Goal: Information Seeking & Learning: Learn about a topic

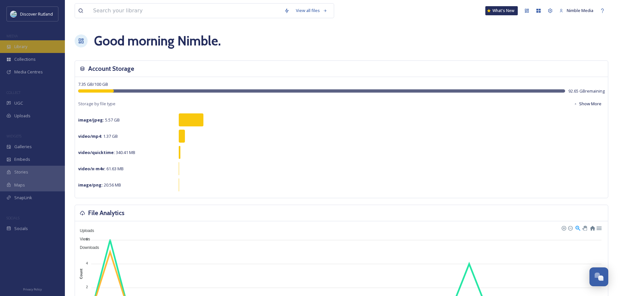
click at [30, 45] on div "Library" at bounding box center [32, 46] width 65 height 13
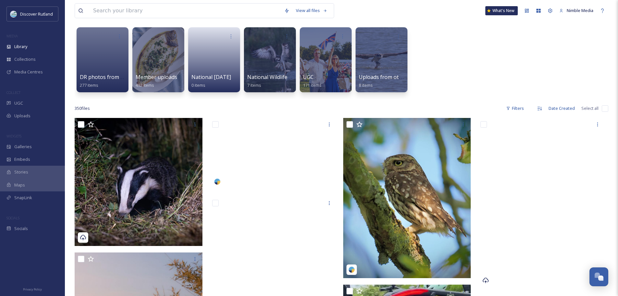
scroll to position [97, 0]
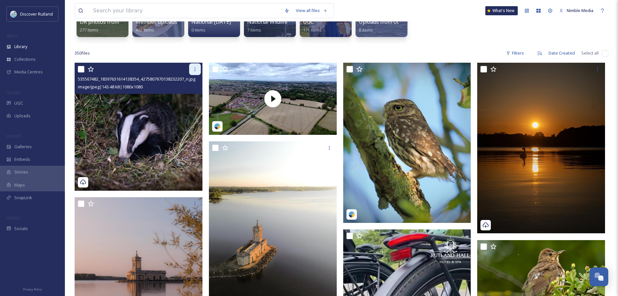
click at [194, 69] on icon at bounding box center [194, 69] width 5 height 5
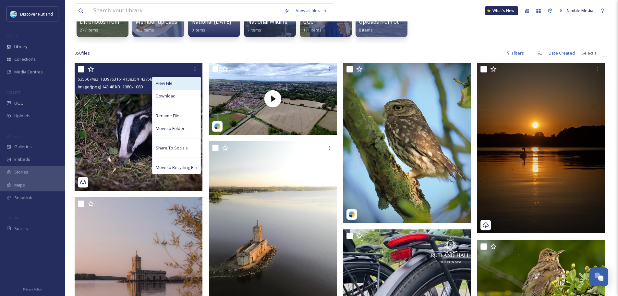
click at [167, 84] on span "View File" at bounding box center [164, 83] width 17 height 6
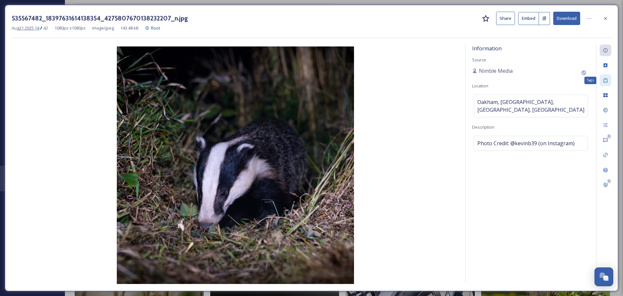
click at [604, 79] on icon at bounding box center [605, 80] width 5 height 5
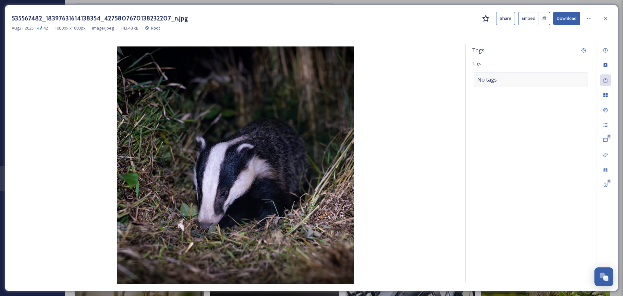
click at [529, 80] on div "No tags" at bounding box center [531, 79] width 114 height 15
type input "a"
click at [606, 95] on icon at bounding box center [605, 94] width 5 height 5
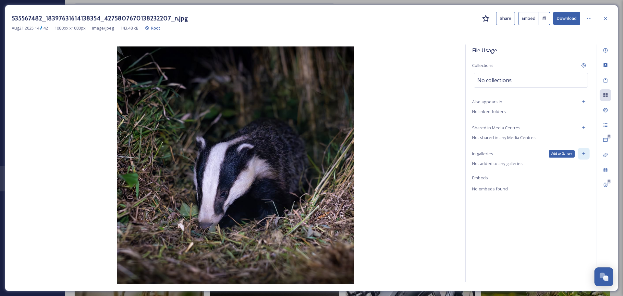
click at [583, 152] on icon at bounding box center [583, 153] width 5 height 5
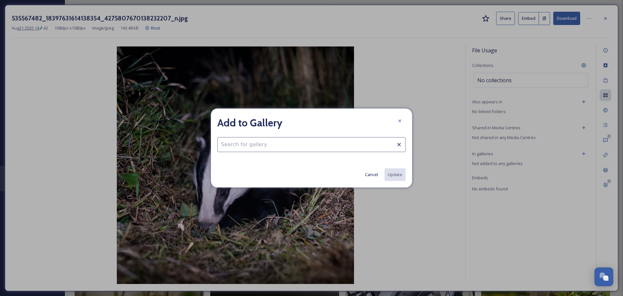
click at [344, 142] on input at bounding box center [311, 144] width 188 height 15
drag, startPoint x: 402, startPoint y: 118, endPoint x: 465, endPoint y: 125, distance: 63.6
click at [403, 118] on div at bounding box center [400, 121] width 12 height 12
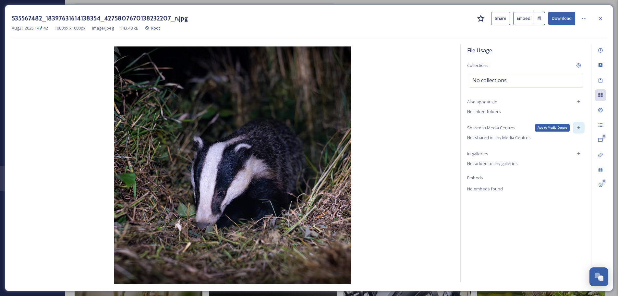
click at [578, 128] on icon at bounding box center [578, 127] width 3 height 3
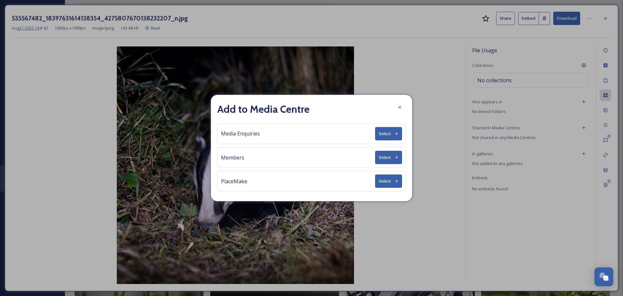
click at [398, 108] on icon at bounding box center [399, 106] width 5 height 5
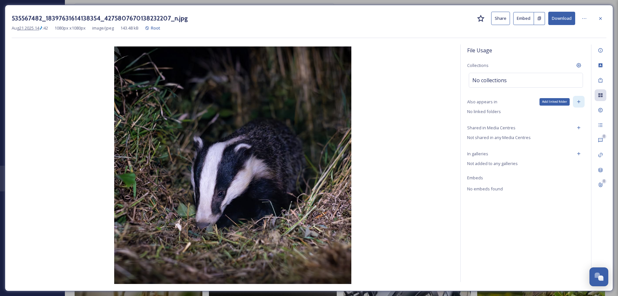
click at [578, 103] on icon at bounding box center [578, 101] width 5 height 5
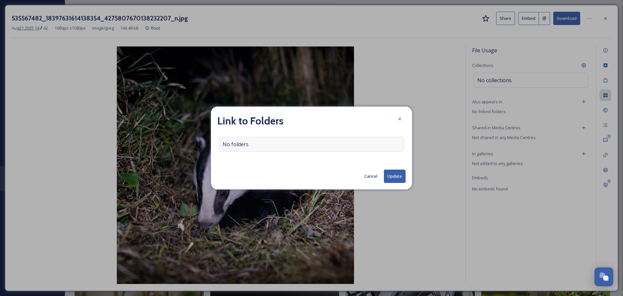
click at [301, 143] on div "No folders" at bounding box center [311, 144] width 185 height 15
click at [291, 147] on input at bounding box center [313, 144] width 188 height 14
click at [396, 117] on div at bounding box center [400, 119] width 12 height 12
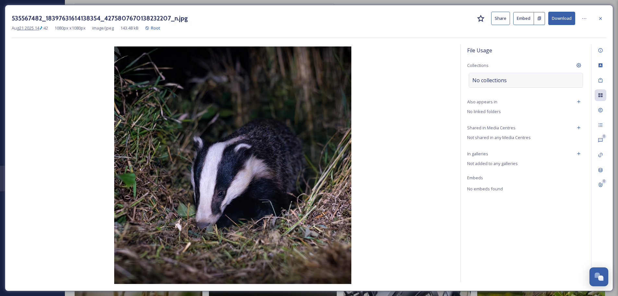
click at [503, 82] on span "No collections" at bounding box center [489, 80] width 34 height 8
drag, startPoint x: 539, startPoint y: 77, endPoint x: 534, endPoint y: 77, distance: 5.2
click at [538, 77] on div at bounding box center [526, 80] width 114 height 15
click at [503, 84] on input at bounding box center [504, 80] width 71 height 14
click at [578, 66] on icon at bounding box center [578, 65] width 5 height 5
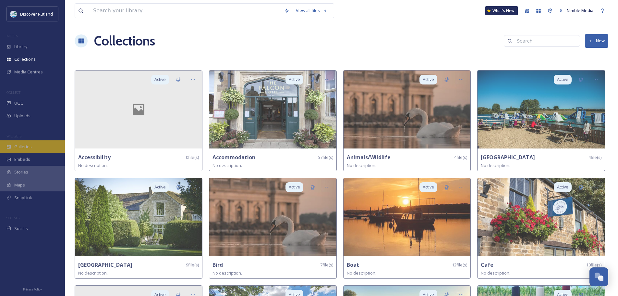
click at [25, 145] on span "Galleries" at bounding box center [23, 146] width 18 height 6
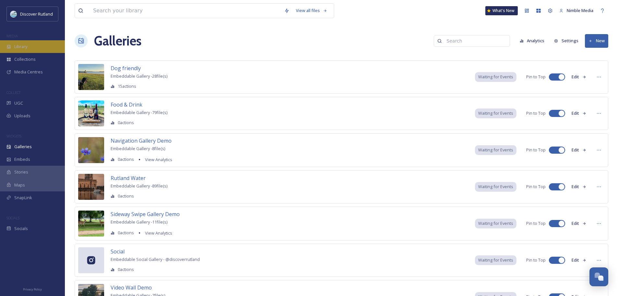
click at [26, 48] on span "Library" at bounding box center [20, 46] width 13 height 6
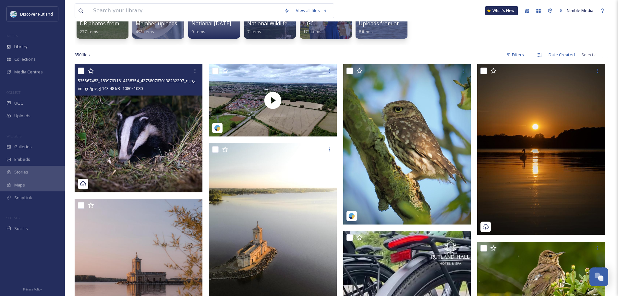
scroll to position [97, 0]
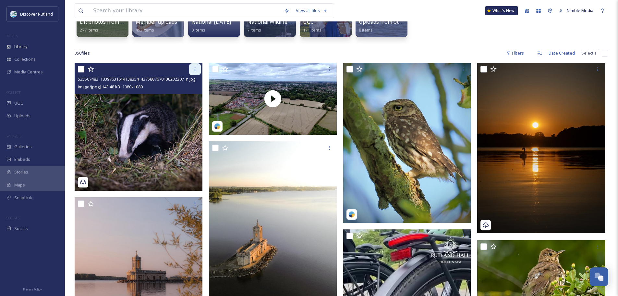
click at [192, 72] on div at bounding box center [195, 69] width 12 height 12
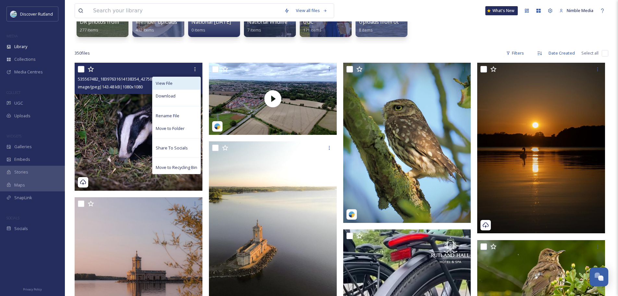
click at [171, 84] on span "View File" at bounding box center [164, 83] width 17 height 6
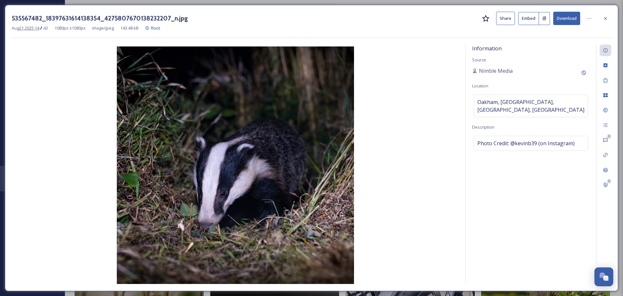
click at [506, 50] on div "Information Source Nimble Media Location [GEOGRAPHIC_DATA], [GEOGRAPHIC_DATA], …" at bounding box center [531, 162] width 130 height 237
click at [604, 81] on icon at bounding box center [605, 80] width 4 height 5
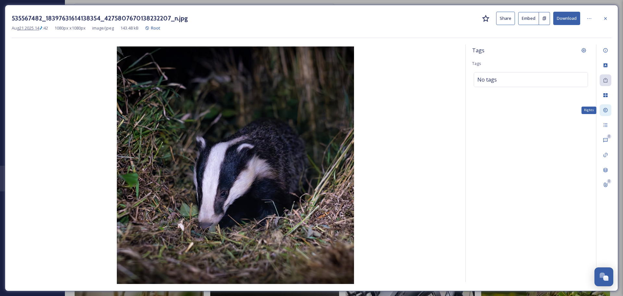
click at [605, 107] on icon at bounding box center [605, 109] width 5 height 5
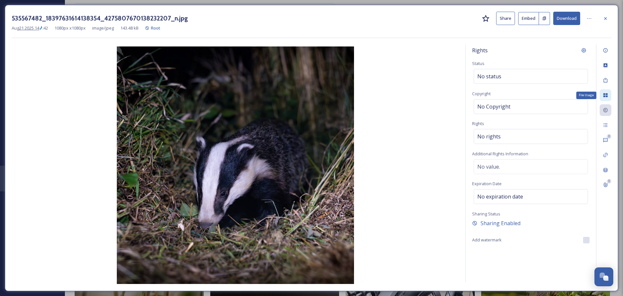
click at [605, 94] on icon at bounding box center [605, 95] width 4 height 4
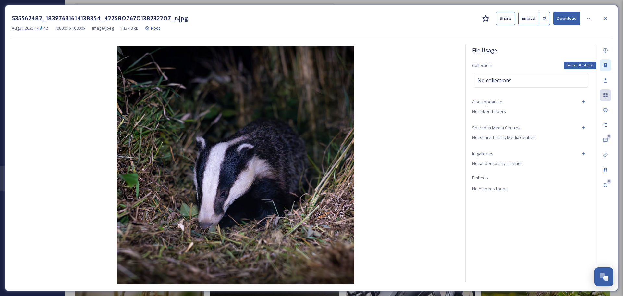
click at [604, 65] on icon at bounding box center [605, 65] width 4 height 4
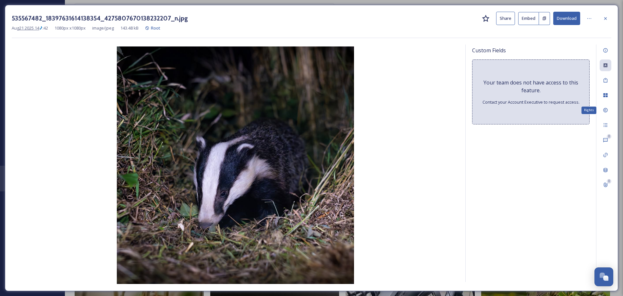
drag, startPoint x: 604, startPoint y: 112, endPoint x: 605, endPoint y: 116, distance: 4.6
click at [604, 113] on icon at bounding box center [605, 109] width 5 height 5
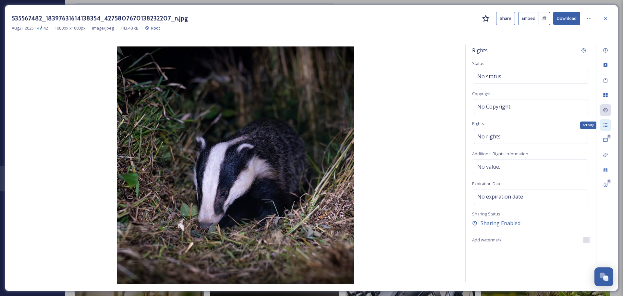
click at [604, 128] on icon at bounding box center [605, 124] width 5 height 5
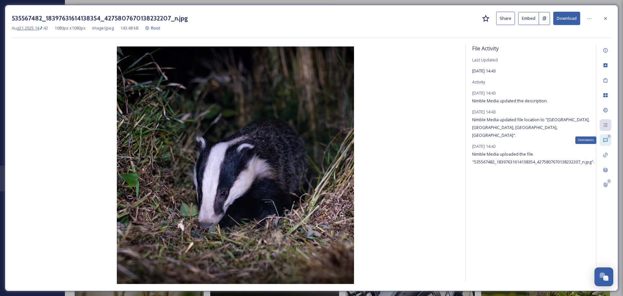
click at [604, 144] on div "0 Comments" at bounding box center [606, 140] width 12 height 12
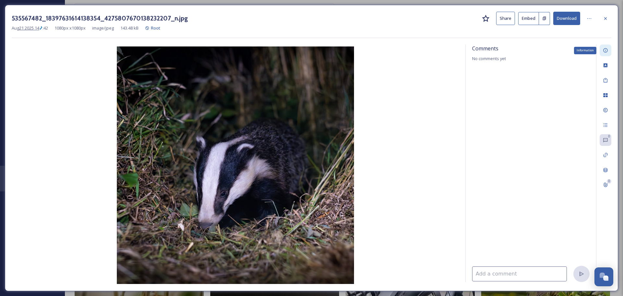
click at [605, 48] on icon at bounding box center [605, 50] width 4 height 4
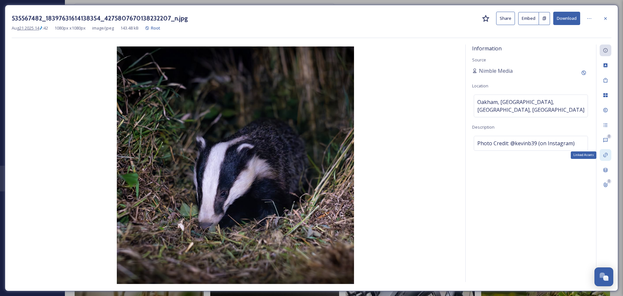
click at [603, 155] on icon at bounding box center [605, 154] width 5 height 5
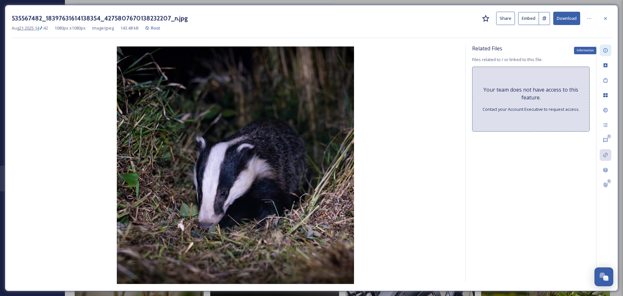
click at [604, 51] on icon at bounding box center [605, 50] width 4 height 4
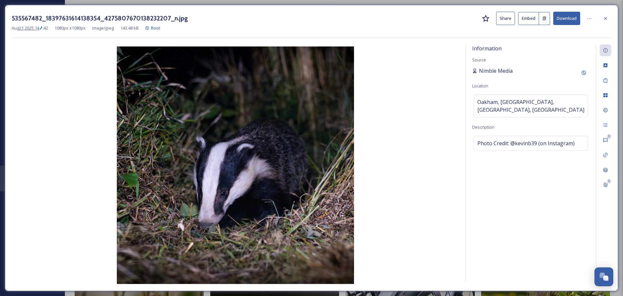
click at [500, 69] on span "Nimble Media" at bounding box center [496, 71] width 34 height 8
click at [606, 68] on icon at bounding box center [605, 65] width 5 height 5
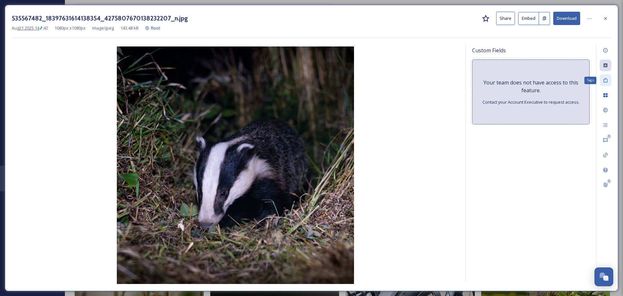
click at [602, 79] on div "Tags" at bounding box center [606, 80] width 12 height 12
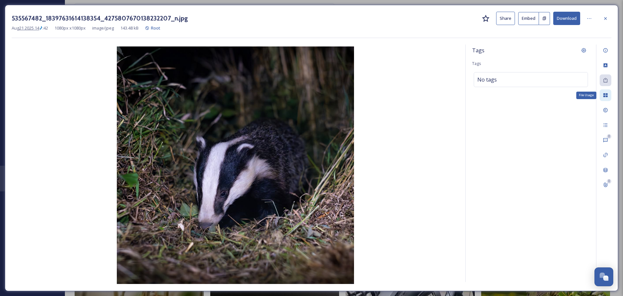
click at [605, 96] on icon at bounding box center [605, 95] width 4 height 4
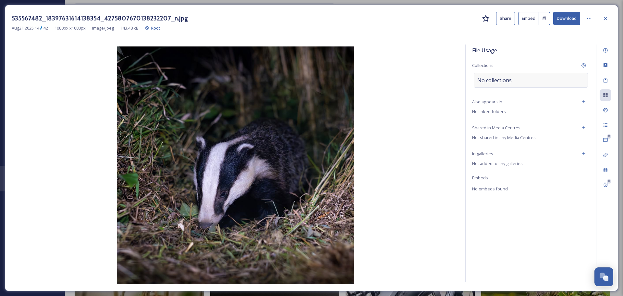
click at [508, 82] on span "No collections" at bounding box center [494, 80] width 34 height 8
click at [503, 82] on input at bounding box center [509, 80] width 71 height 14
type input "Wild"
click at [509, 93] on div "Animals/Wildlife" at bounding box center [530, 95] width 113 height 13
click at [516, 240] on div "File Usage Collections Animals/Wildlife Also appears in No linked folders Share…" at bounding box center [531, 162] width 130 height 237
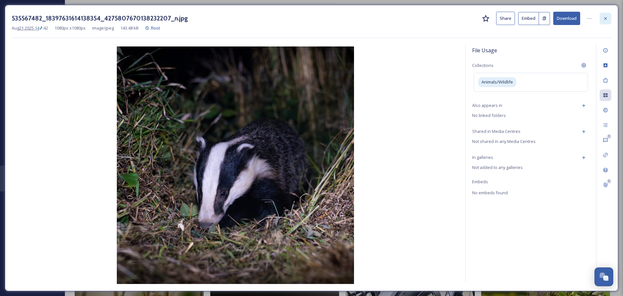
click at [607, 21] on div at bounding box center [606, 19] width 12 height 12
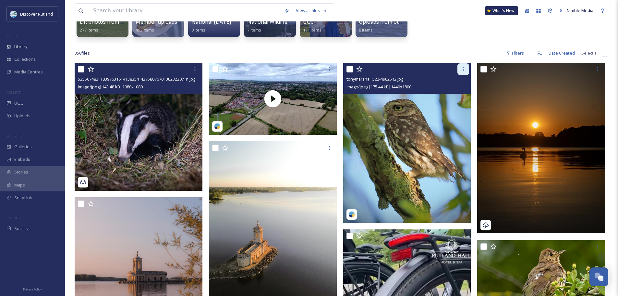
click at [465, 70] on icon at bounding box center [463, 69] width 5 height 5
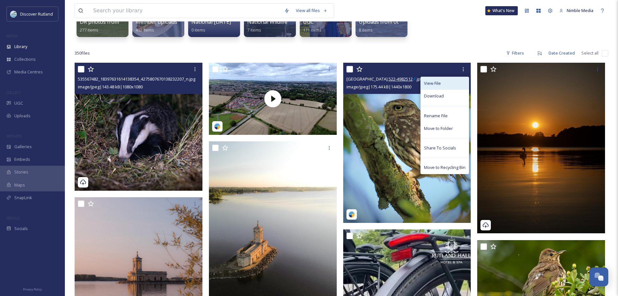
click at [439, 79] on div "View File" at bounding box center [445, 83] width 48 height 13
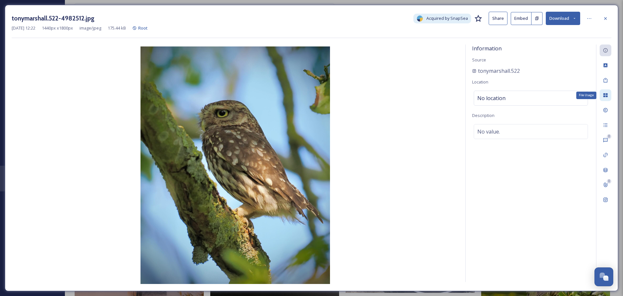
click at [603, 99] on div "File Usage" at bounding box center [606, 95] width 12 height 12
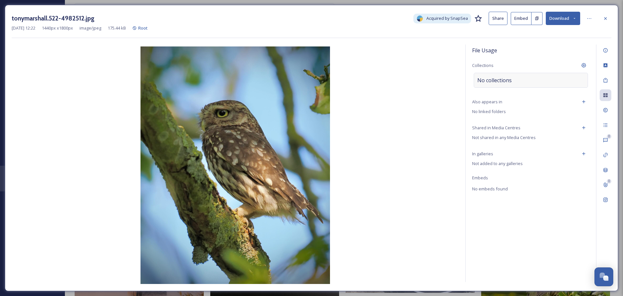
click at [530, 81] on div "No collections" at bounding box center [531, 80] width 114 height 15
click at [526, 80] on input at bounding box center [509, 80] width 71 height 14
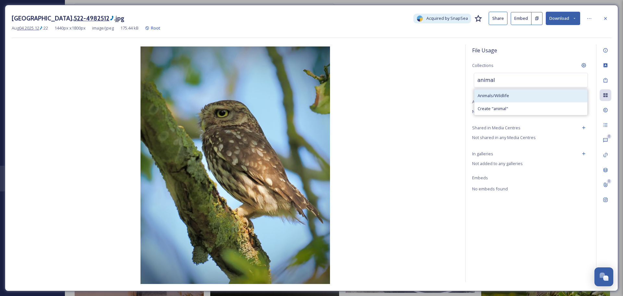
type input "animal"
click at [492, 95] on span "Animals/Wildlife" at bounding box center [493, 95] width 31 height 6
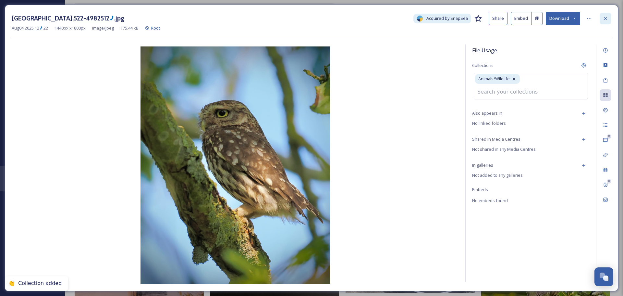
click at [607, 17] on icon at bounding box center [605, 18] width 5 height 5
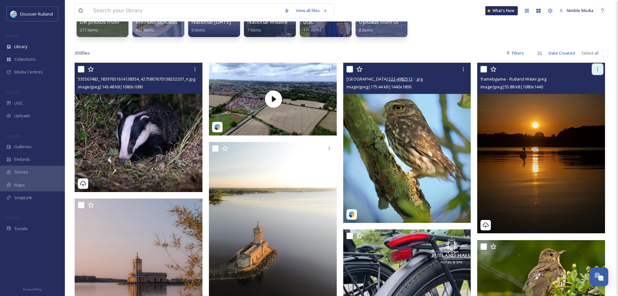
click at [600, 68] on icon at bounding box center [597, 69] width 5 height 5
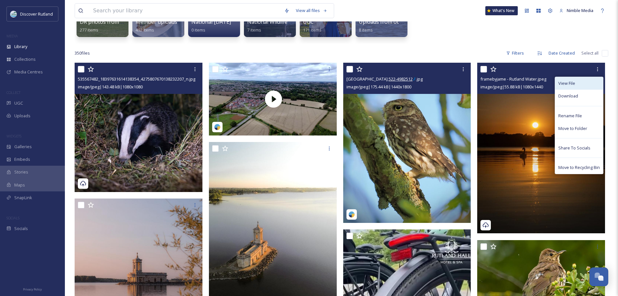
click at [571, 83] on span "View File" at bounding box center [566, 83] width 17 height 6
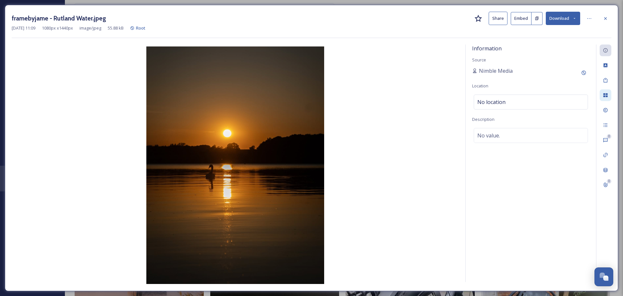
click at [609, 97] on div at bounding box center [606, 95] width 12 height 12
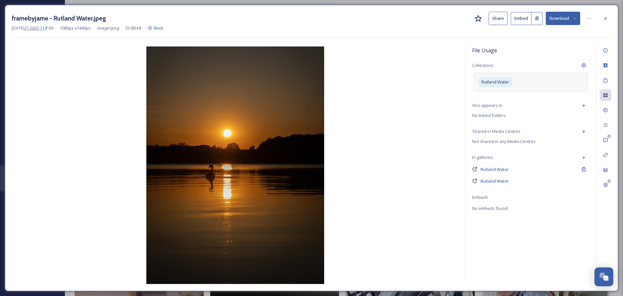
click at [564, 83] on div "Rutland Water" at bounding box center [531, 82] width 114 height 18
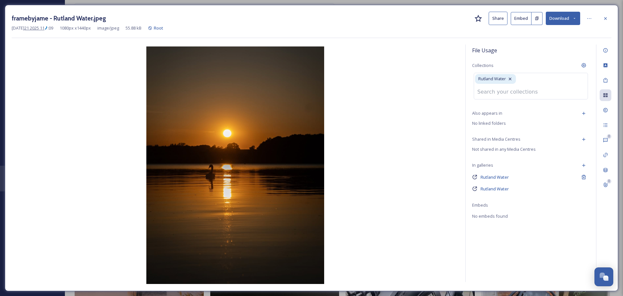
click at [539, 85] on input at bounding box center [509, 92] width 71 height 14
type input "animal"
click at [491, 104] on span "Animals/Wildlife" at bounding box center [493, 107] width 31 height 6
click at [606, 14] on div at bounding box center [606, 19] width 12 height 12
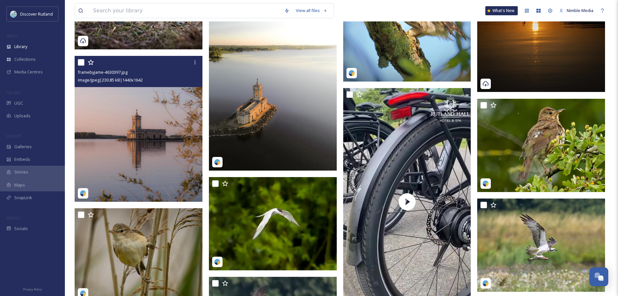
scroll to position [227, 0]
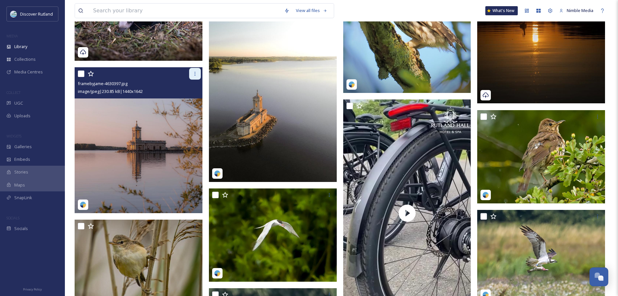
click at [195, 70] on div at bounding box center [195, 74] width 12 height 12
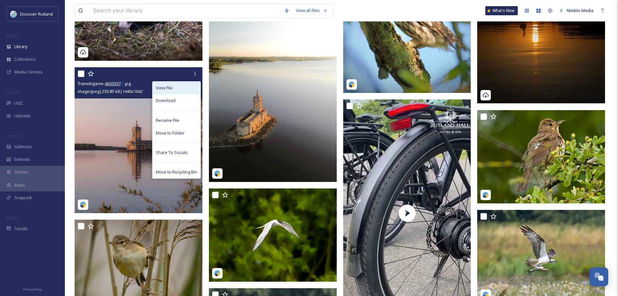
click at [171, 89] on span "View File" at bounding box center [164, 88] width 17 height 6
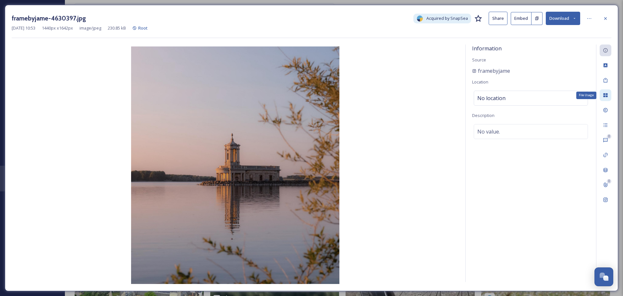
click at [606, 99] on div "File Usage" at bounding box center [606, 95] width 12 height 12
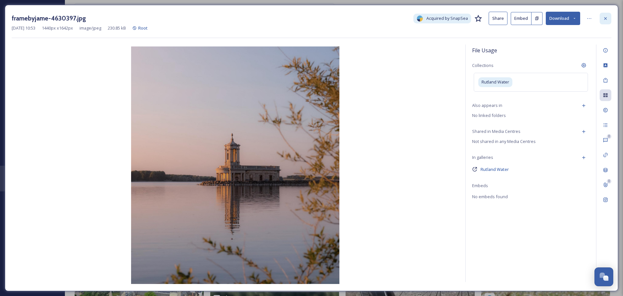
click at [609, 17] on div at bounding box center [606, 19] width 12 height 12
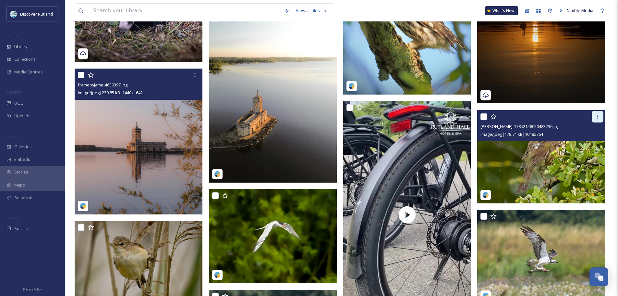
click at [595, 119] on icon at bounding box center [597, 116] width 5 height 5
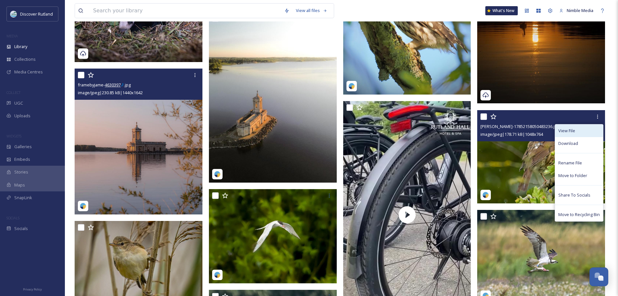
click at [572, 128] on span "View File" at bounding box center [566, 131] width 17 height 6
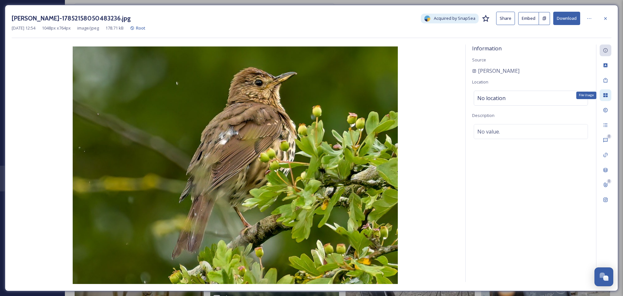
click at [602, 93] on div "File Usage" at bounding box center [606, 95] width 12 height 12
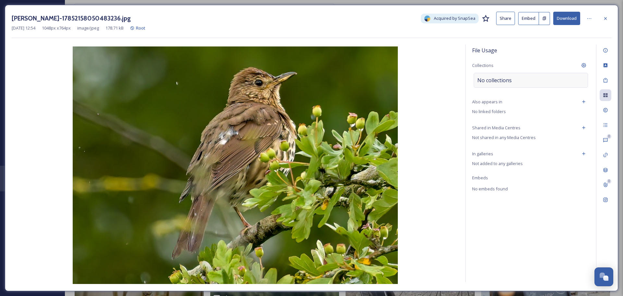
click at [524, 79] on div "No collections" at bounding box center [531, 80] width 114 height 15
click at [524, 79] on input at bounding box center [509, 80] width 71 height 14
type input "anima"
click at [495, 97] on span "Animals/Wildlife" at bounding box center [493, 95] width 31 height 6
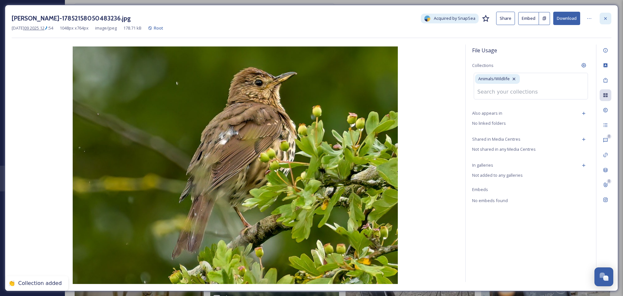
click at [608, 16] on div at bounding box center [606, 19] width 12 height 12
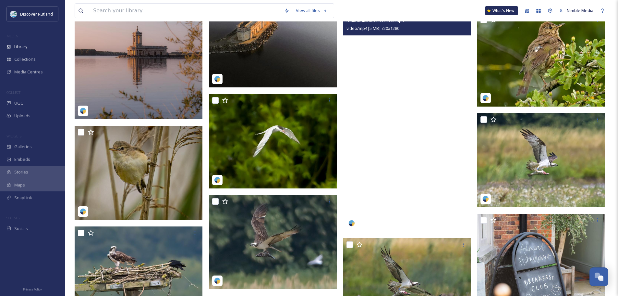
scroll to position [324, 0]
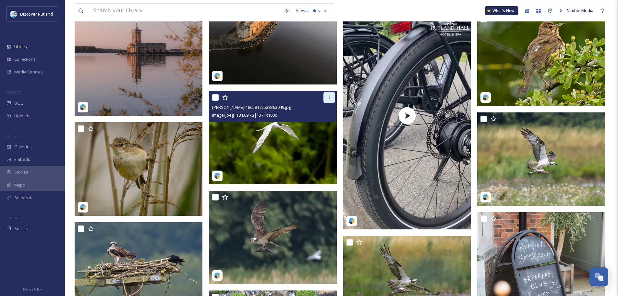
click at [325, 100] on div at bounding box center [329, 97] width 12 height 12
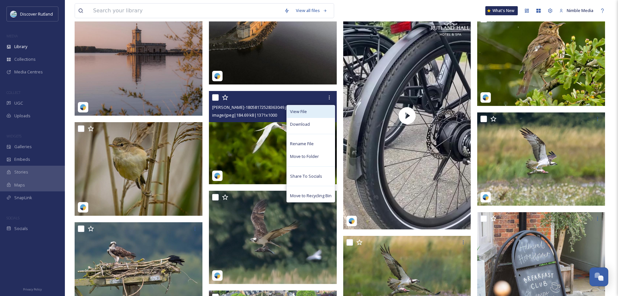
click at [305, 112] on span "View File" at bounding box center [298, 111] width 17 height 6
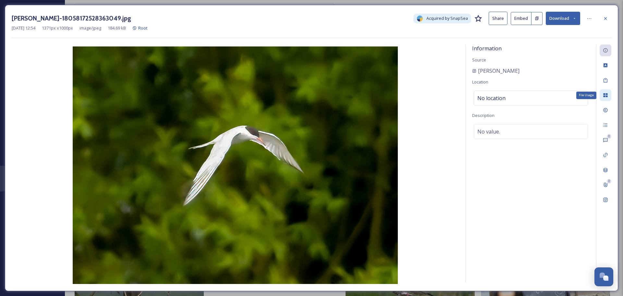
click at [606, 94] on icon at bounding box center [605, 95] width 4 height 4
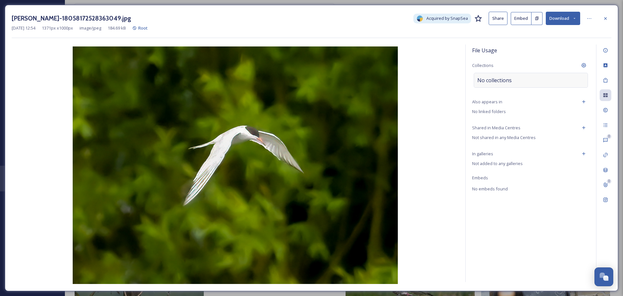
click at [509, 78] on span "No collections" at bounding box center [494, 80] width 34 height 8
click at [502, 82] on input at bounding box center [509, 80] width 71 height 14
type input "animal"
click at [496, 97] on span "Animals/Wildlife" at bounding box center [493, 95] width 31 height 6
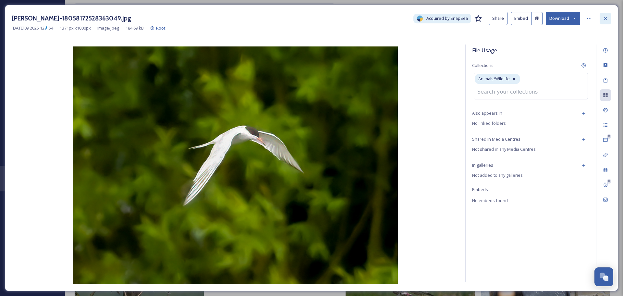
drag, startPoint x: 606, startPoint y: 21, endPoint x: 598, endPoint y: 24, distance: 9.0
click at [606, 21] on div at bounding box center [606, 19] width 12 height 12
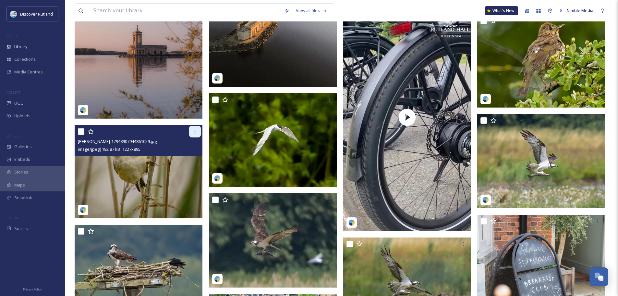
click at [194, 131] on icon at bounding box center [194, 131] width 5 height 5
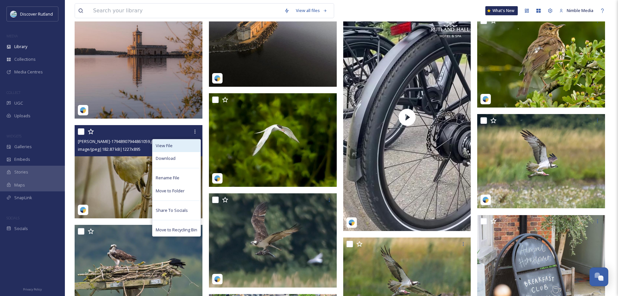
click at [174, 149] on div "View File" at bounding box center [176, 145] width 48 height 13
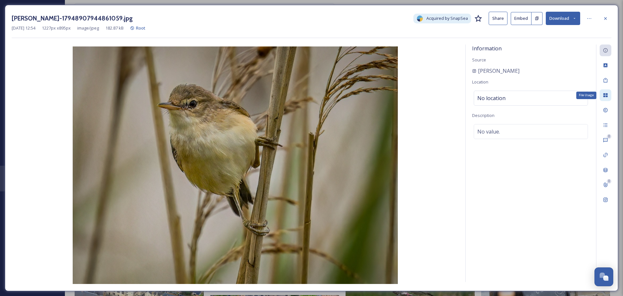
click at [611, 93] on div "File Usage" at bounding box center [606, 95] width 12 height 12
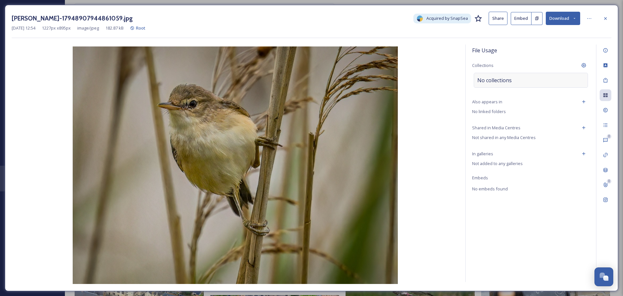
click at [517, 78] on div "No collections" at bounding box center [531, 80] width 114 height 15
click at [505, 81] on input at bounding box center [509, 80] width 71 height 14
type input "animal"
click at [503, 96] on span "Animals/Wildlife" at bounding box center [493, 95] width 31 height 6
click at [603, 21] on div at bounding box center [606, 19] width 12 height 12
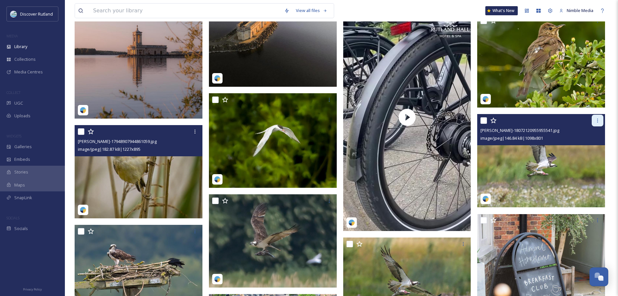
click at [595, 122] on div at bounding box center [598, 121] width 12 height 12
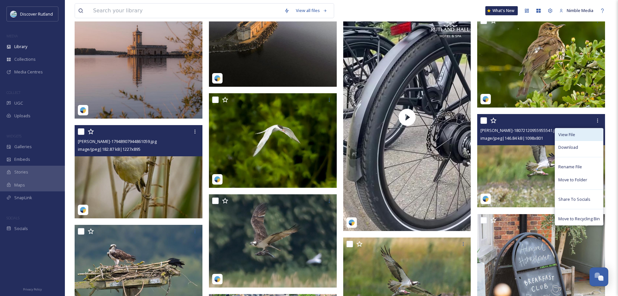
click at [575, 137] on div "View File" at bounding box center [579, 134] width 48 height 13
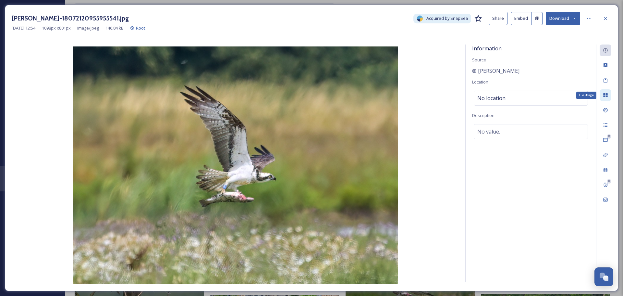
click at [607, 98] on div "File Usage" at bounding box center [606, 95] width 12 height 12
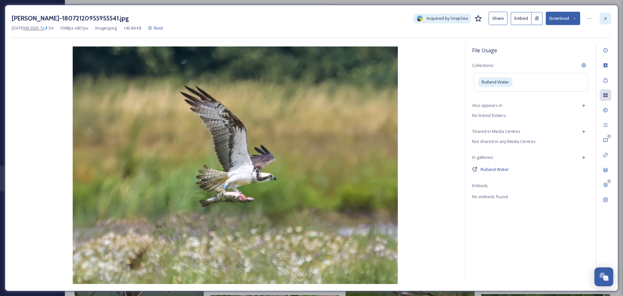
click at [602, 21] on div at bounding box center [606, 19] width 12 height 12
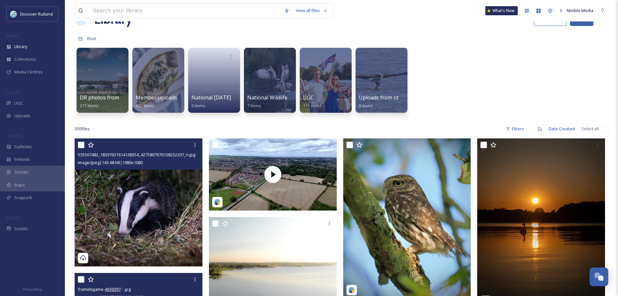
scroll to position [32, 0]
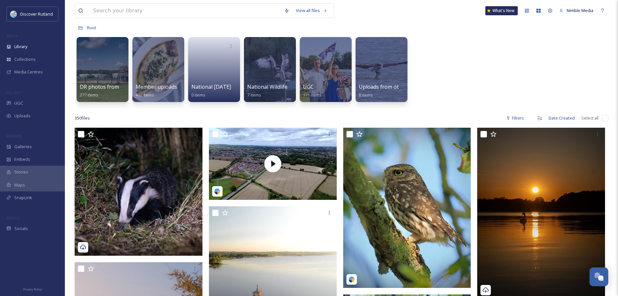
click at [462, 67] on div "DR photos from RJ Photographics 277 items Member uploads 492 items National [DA…" at bounding box center [342, 71] width 534 height 75
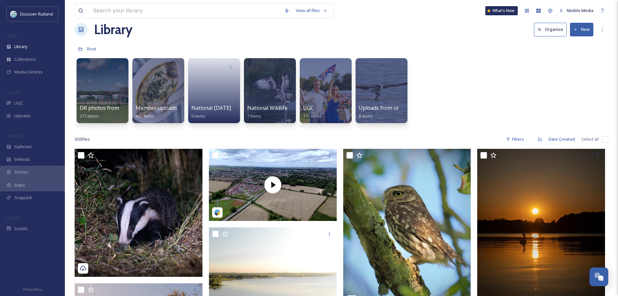
scroll to position [0, 0]
